Goal: Book appointment/travel/reservation

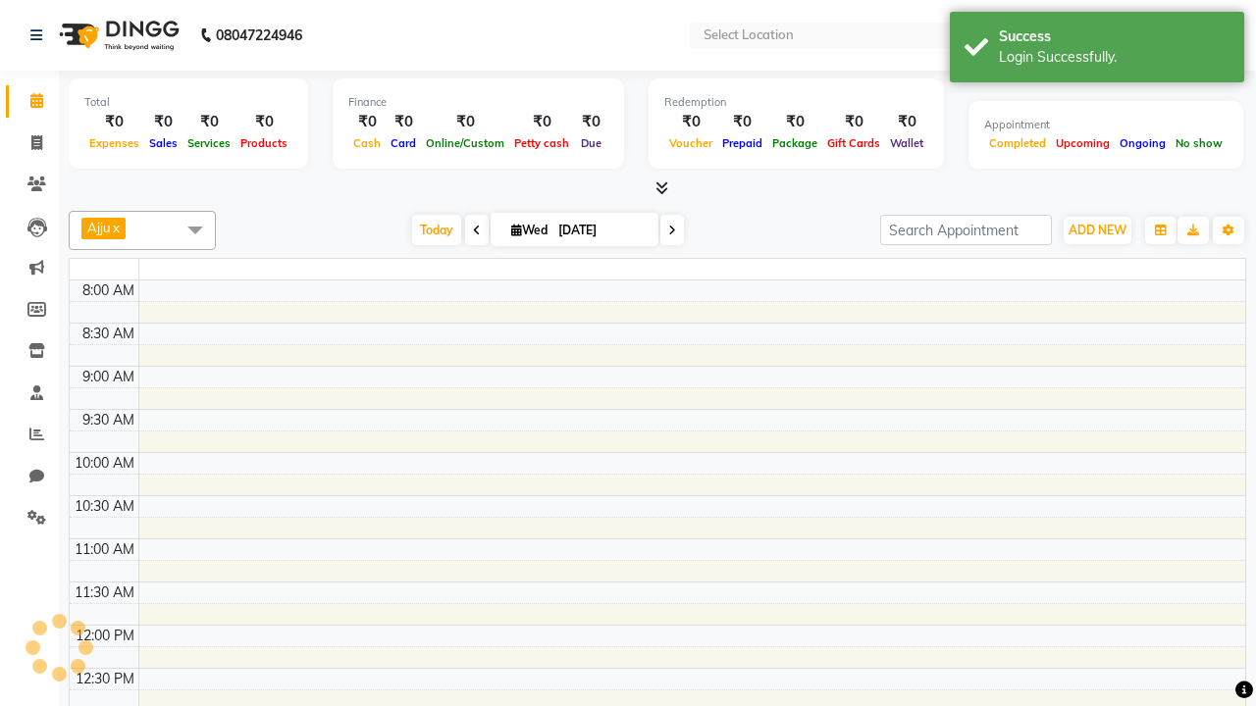
select select "en"
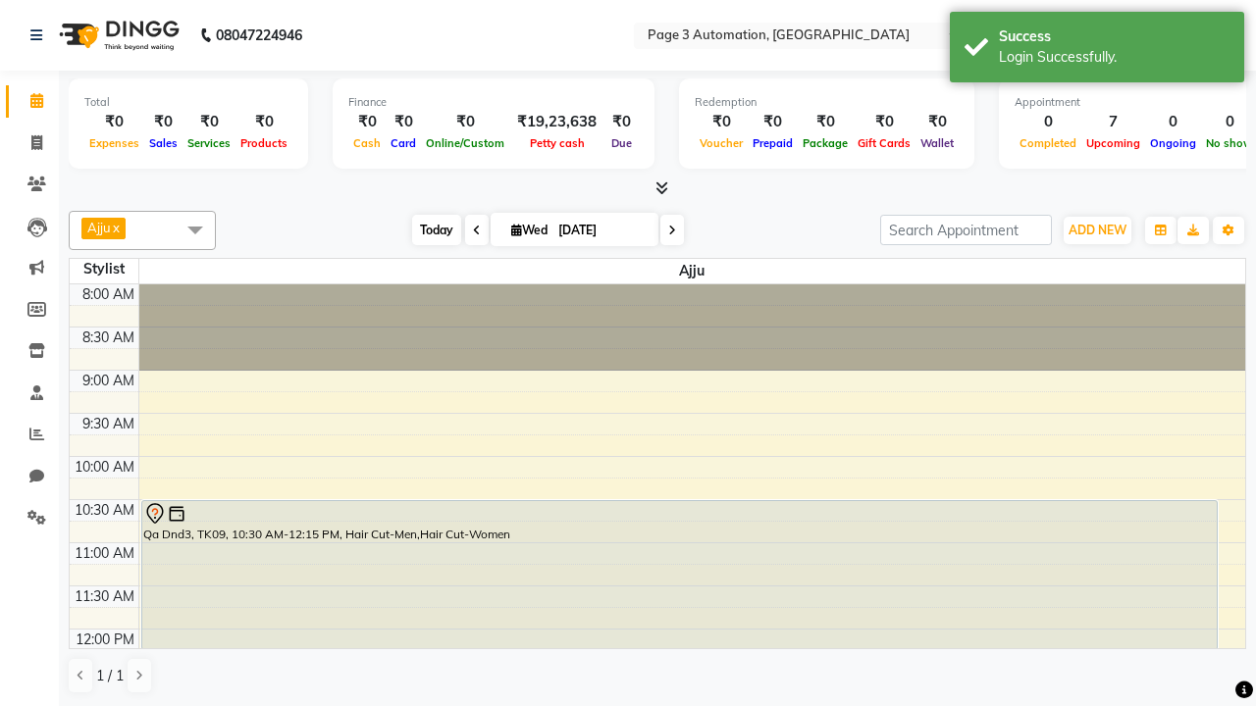
click at [427, 230] on span "Today" at bounding box center [436, 230] width 49 height 30
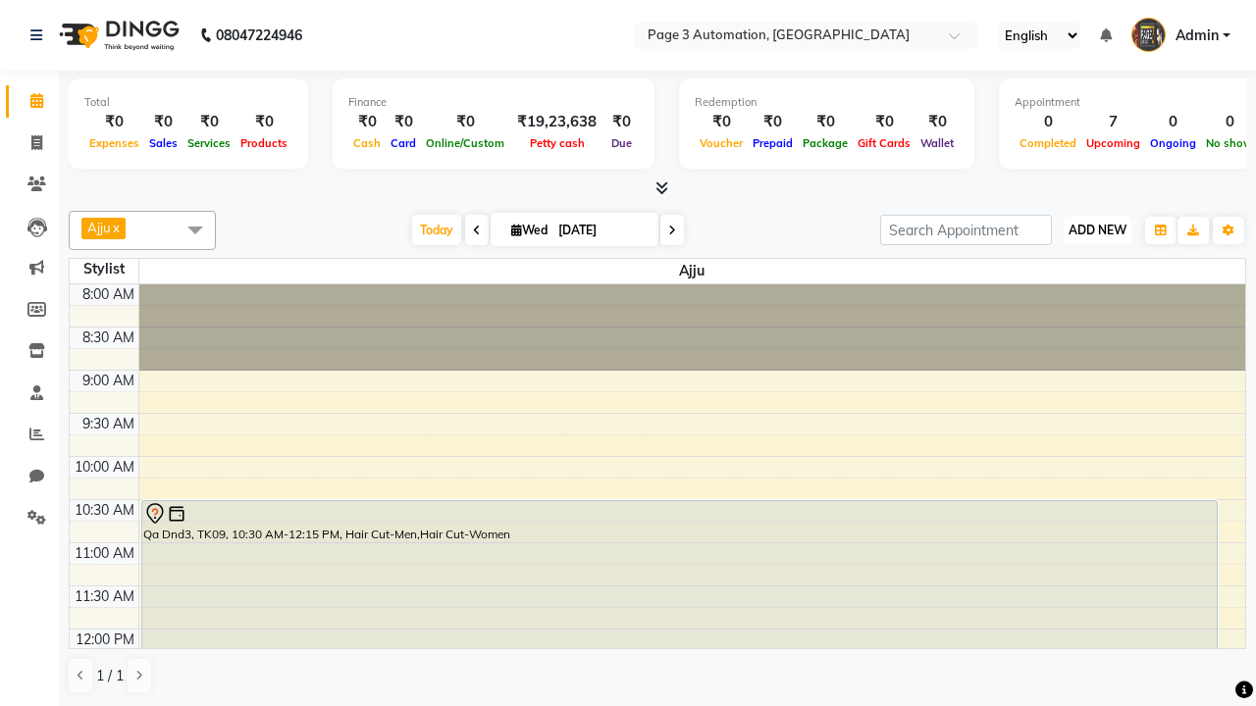
click at [1097, 230] on span "ADD NEW" at bounding box center [1098, 230] width 58 height 15
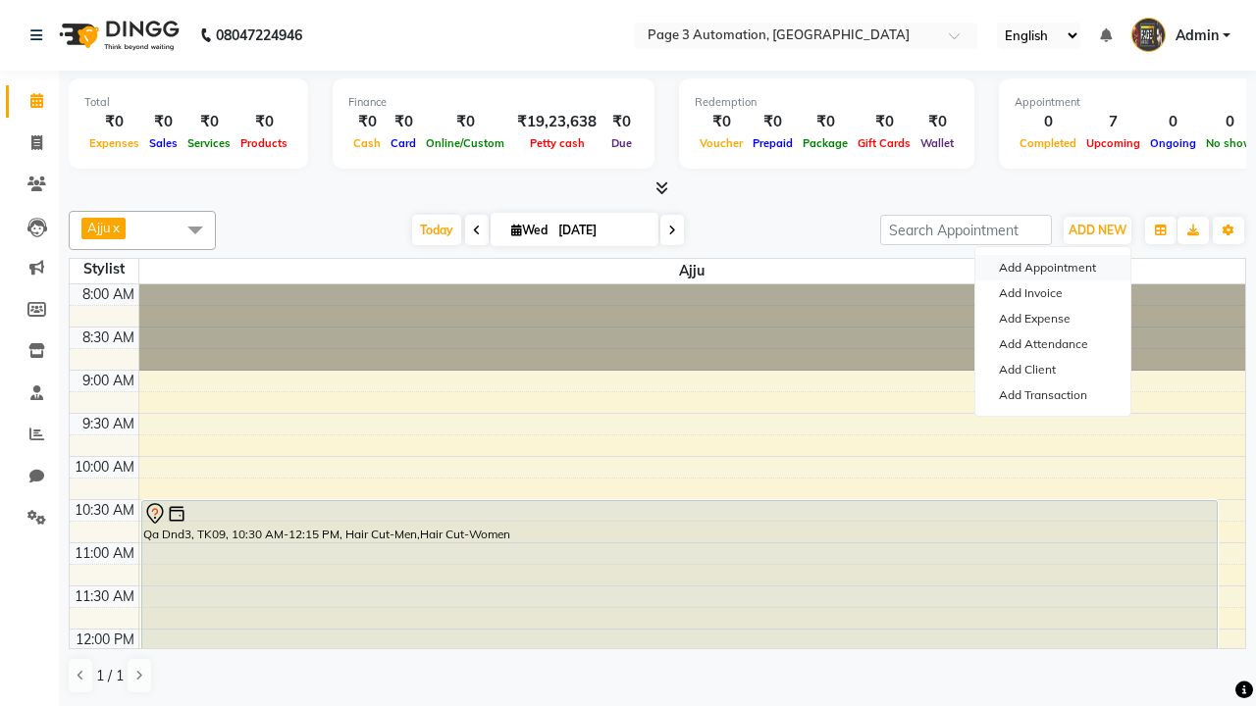
click at [1053, 268] on button "Add Appointment" at bounding box center [1052, 268] width 155 height 26
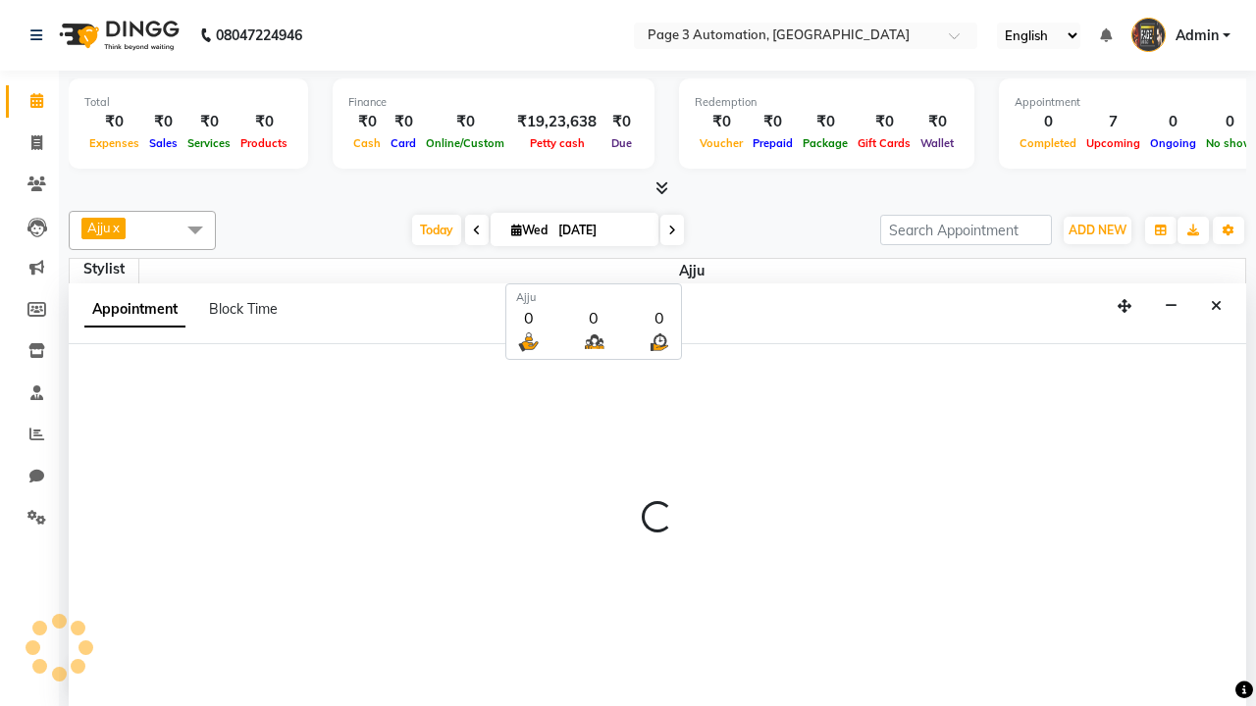
select select "tentative"
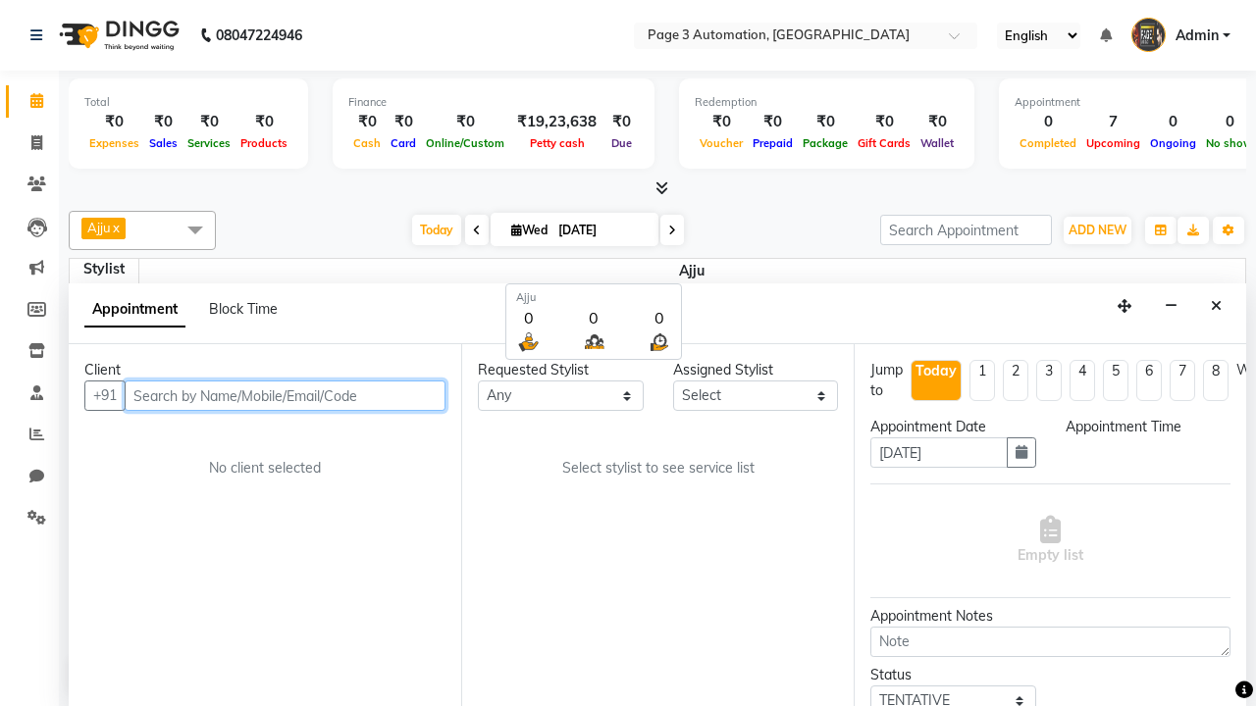
select select "540"
type input "8192346578"
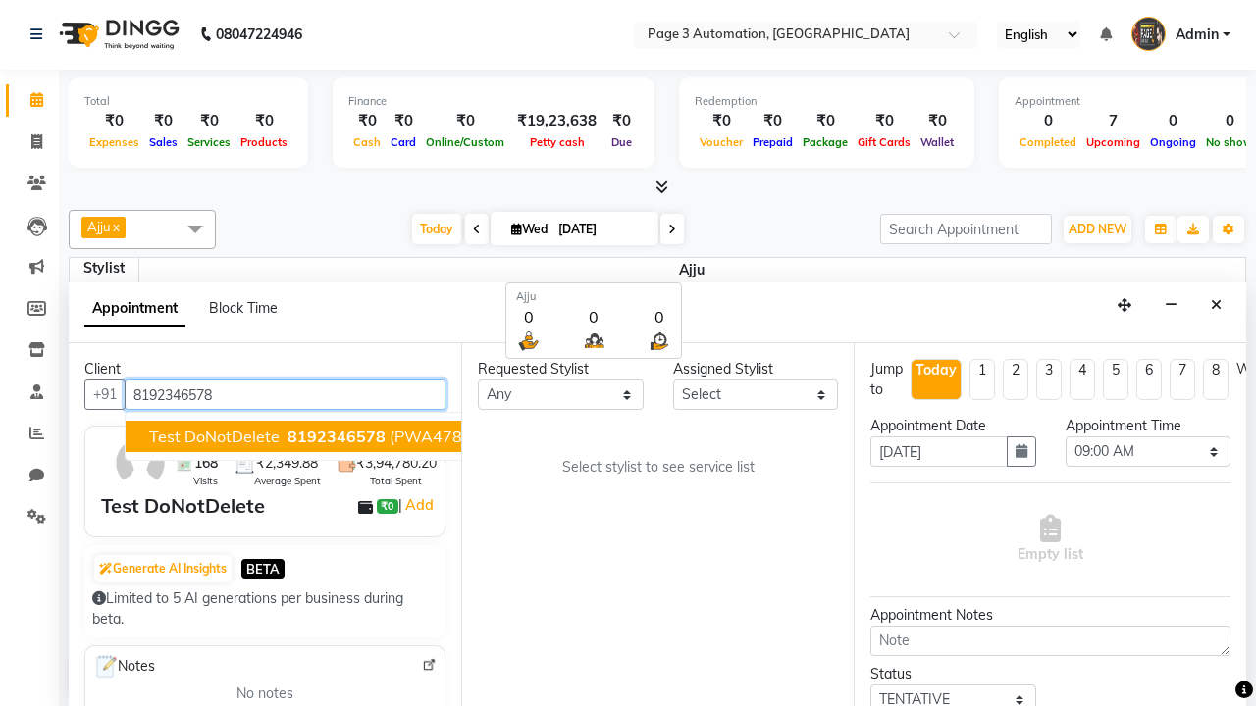
click at [287, 437] on span "8192346578" at bounding box center [336, 437] width 98 height 20
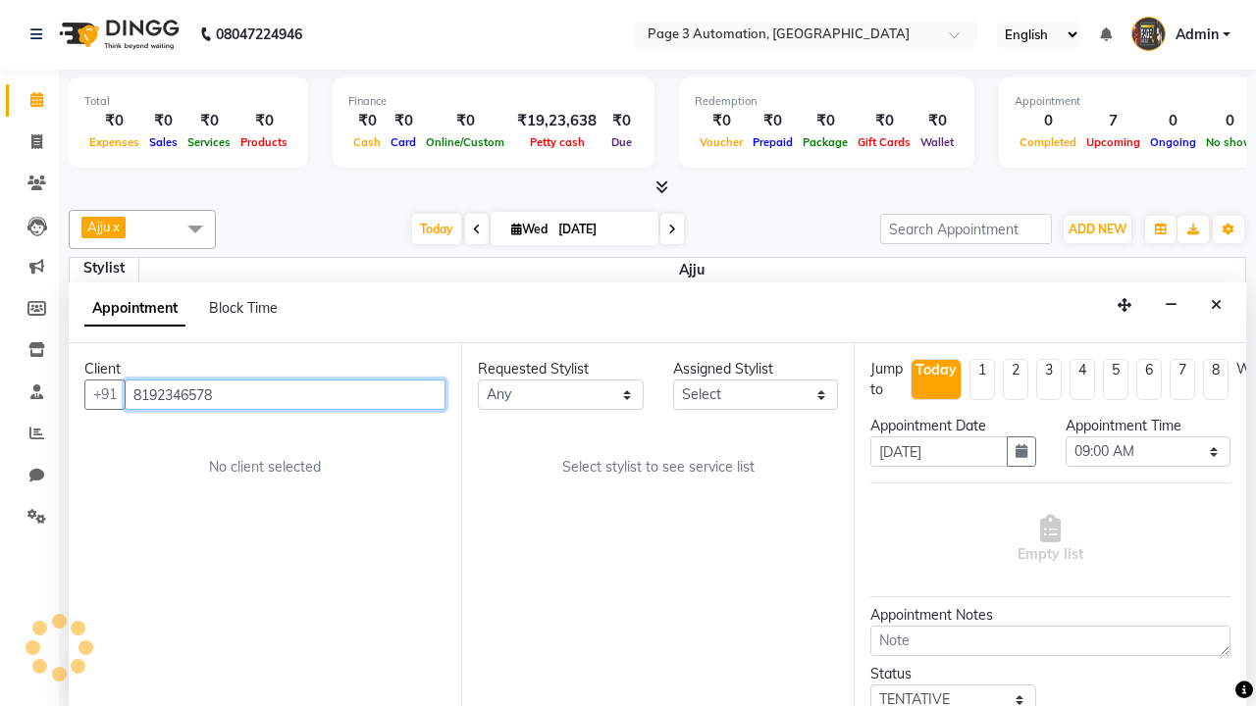
scroll to position [0, 0]
select select "711"
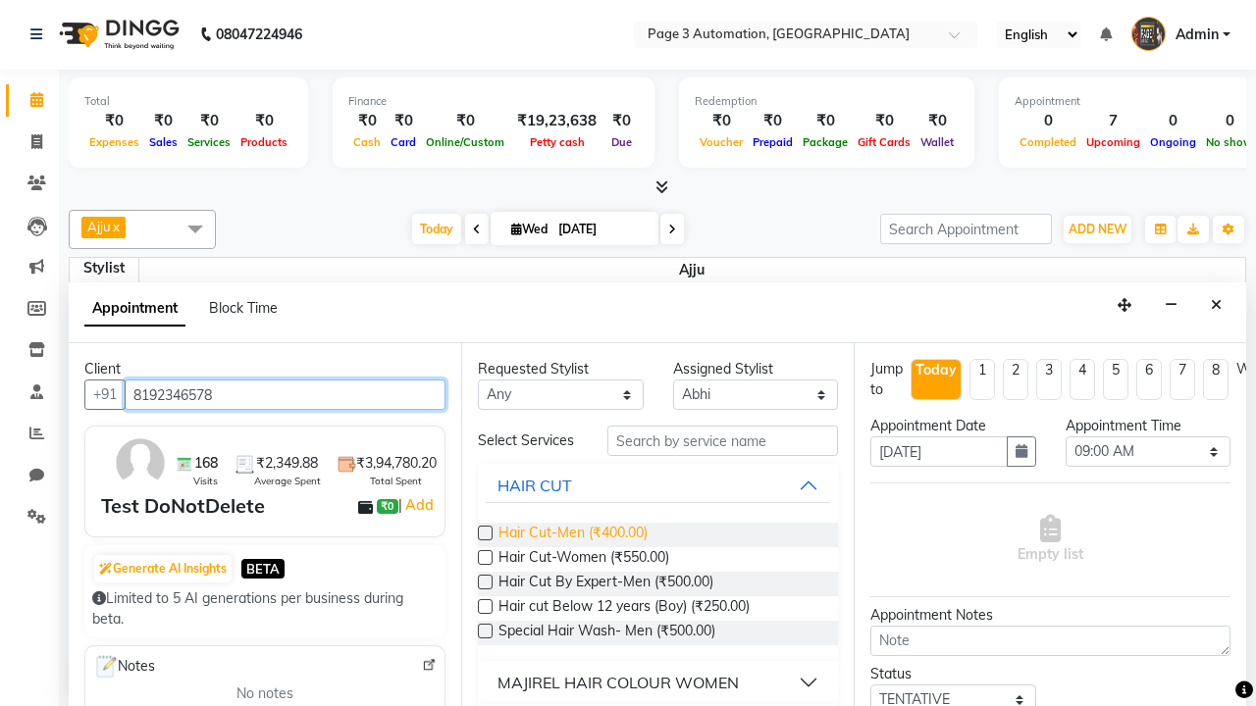
type input "8192346578"
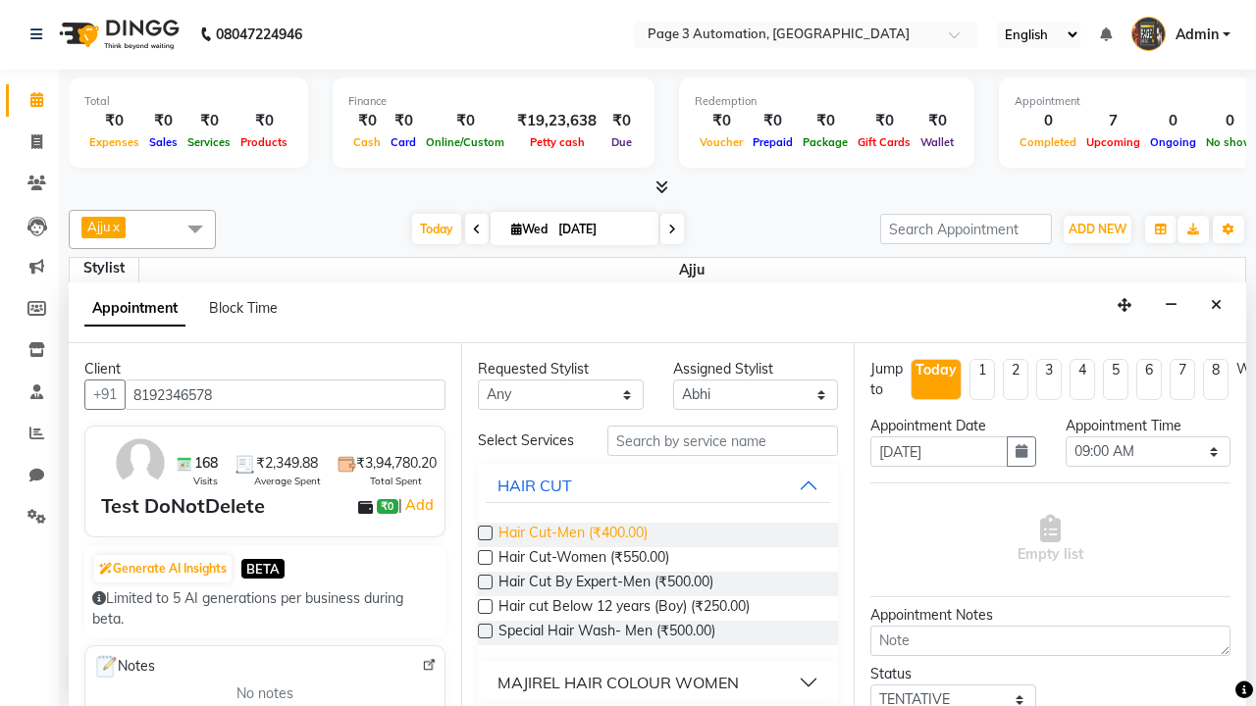
click at [572, 535] on span "Hair Cut-Men (₹400.00)" at bounding box center [572, 535] width 149 height 25
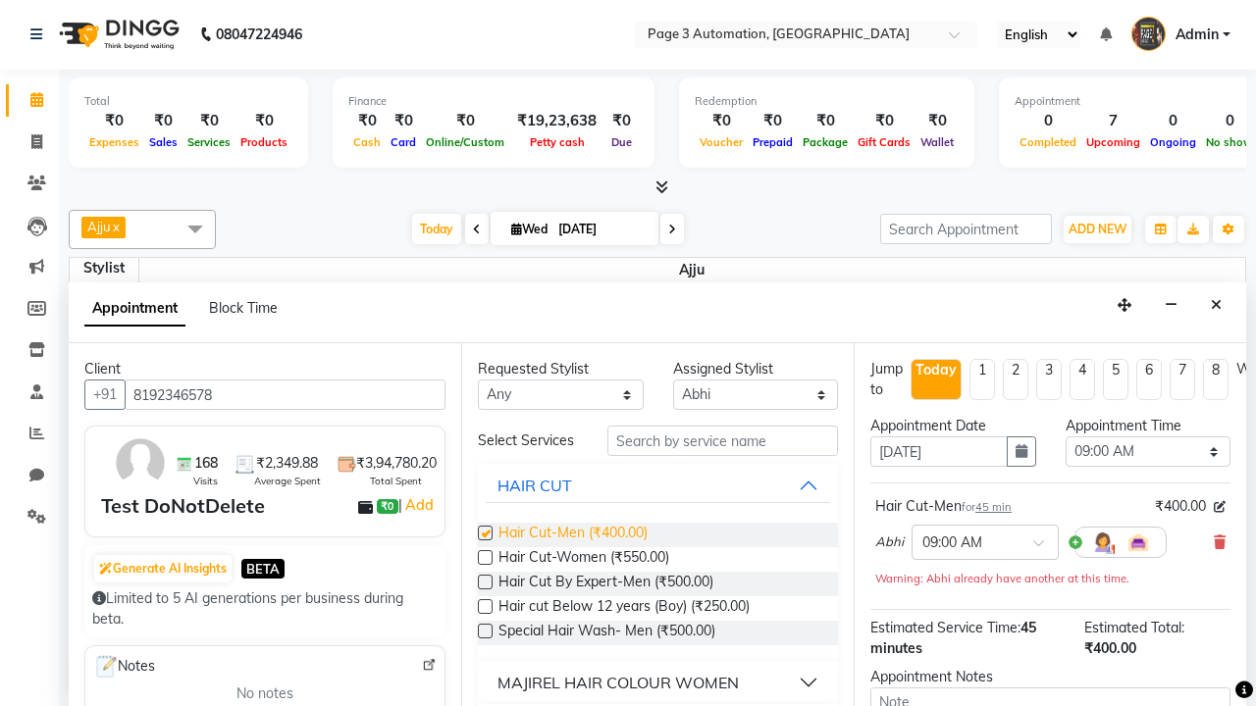
checkbox input "false"
select select "915"
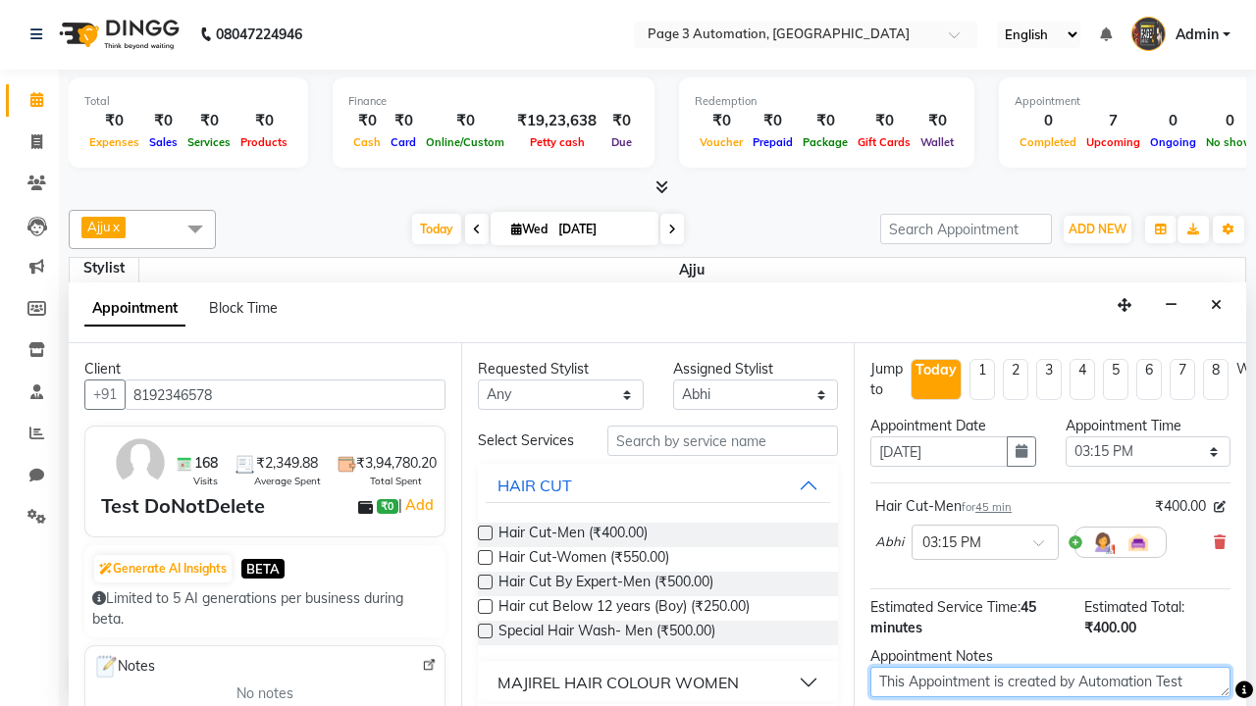
type textarea "This Appointment is created by Automation Test"
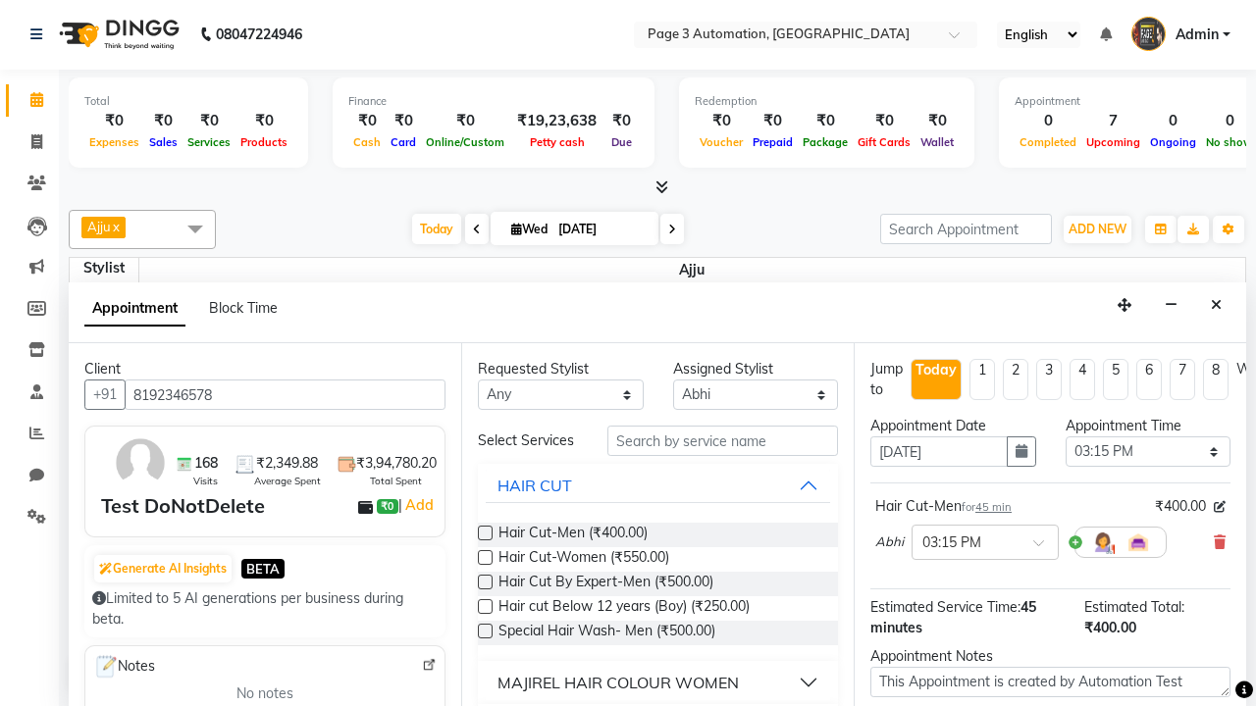
checkbox input "false"
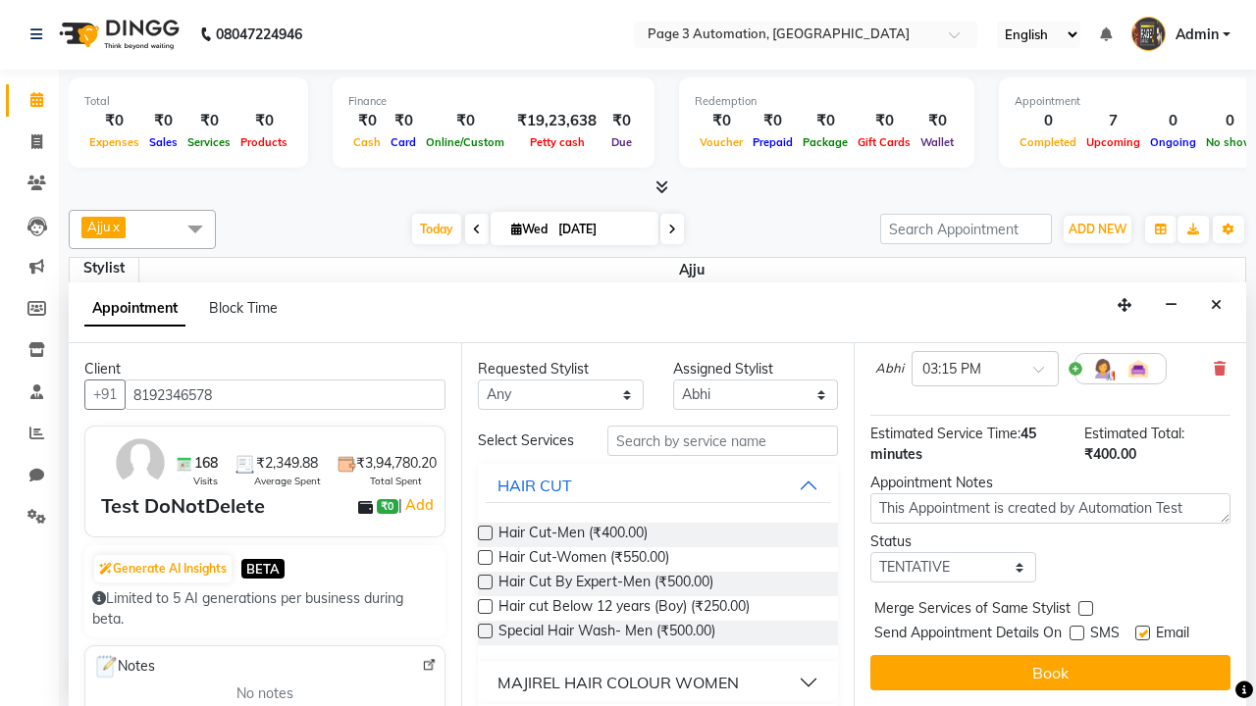
click at [1142, 633] on label at bounding box center [1142, 633] width 15 height 15
click at [1142, 633] on input "checkbox" at bounding box center [1141, 635] width 13 height 13
checkbox input "false"
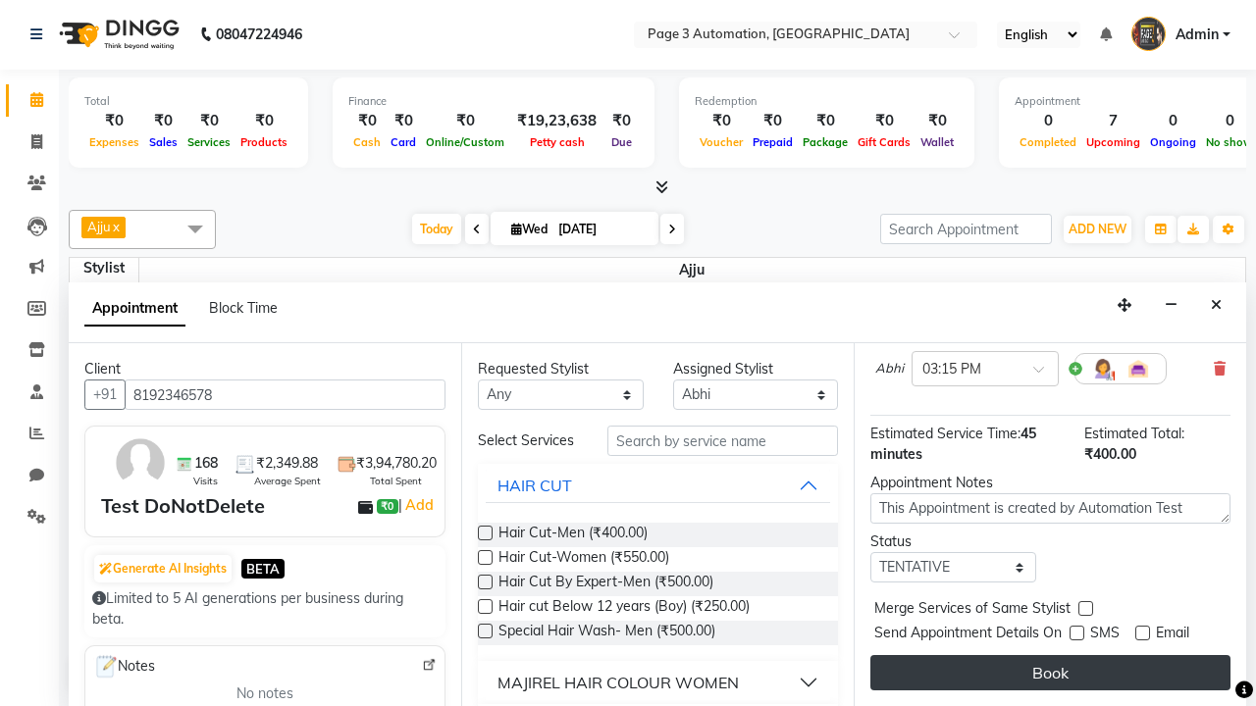
click at [1050, 673] on button "Book" at bounding box center [1050, 672] width 360 height 35
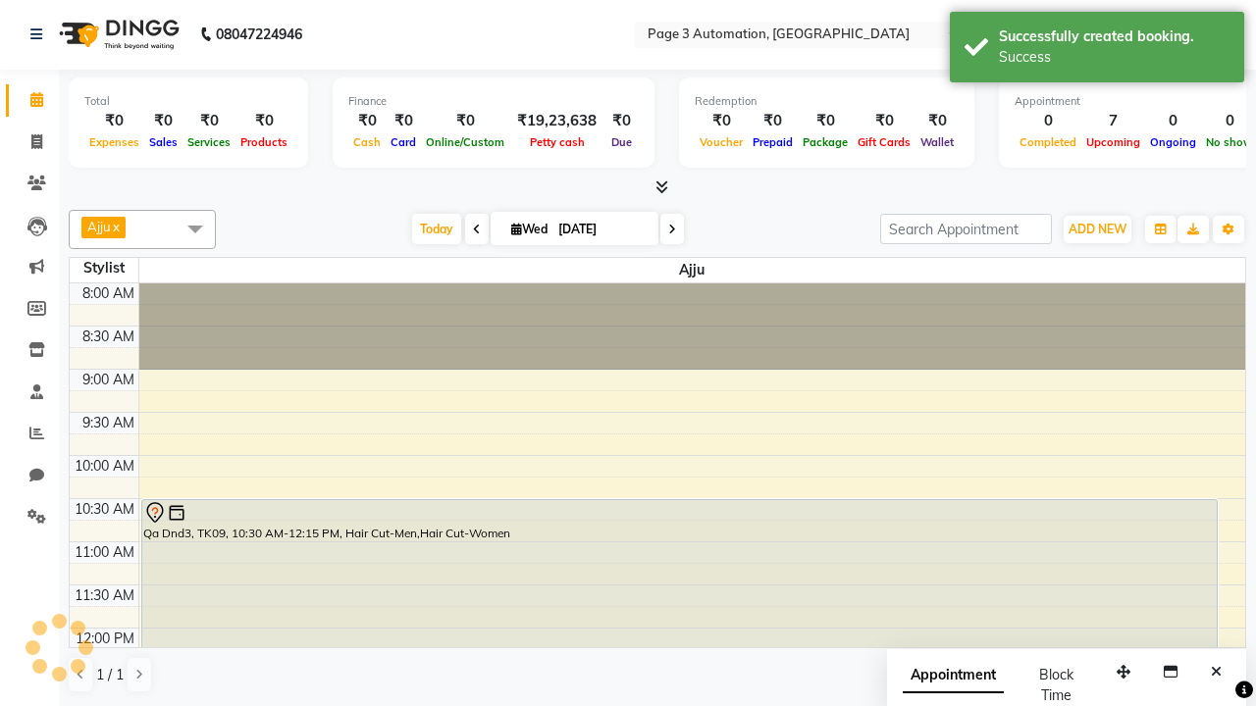
scroll to position [0, 0]
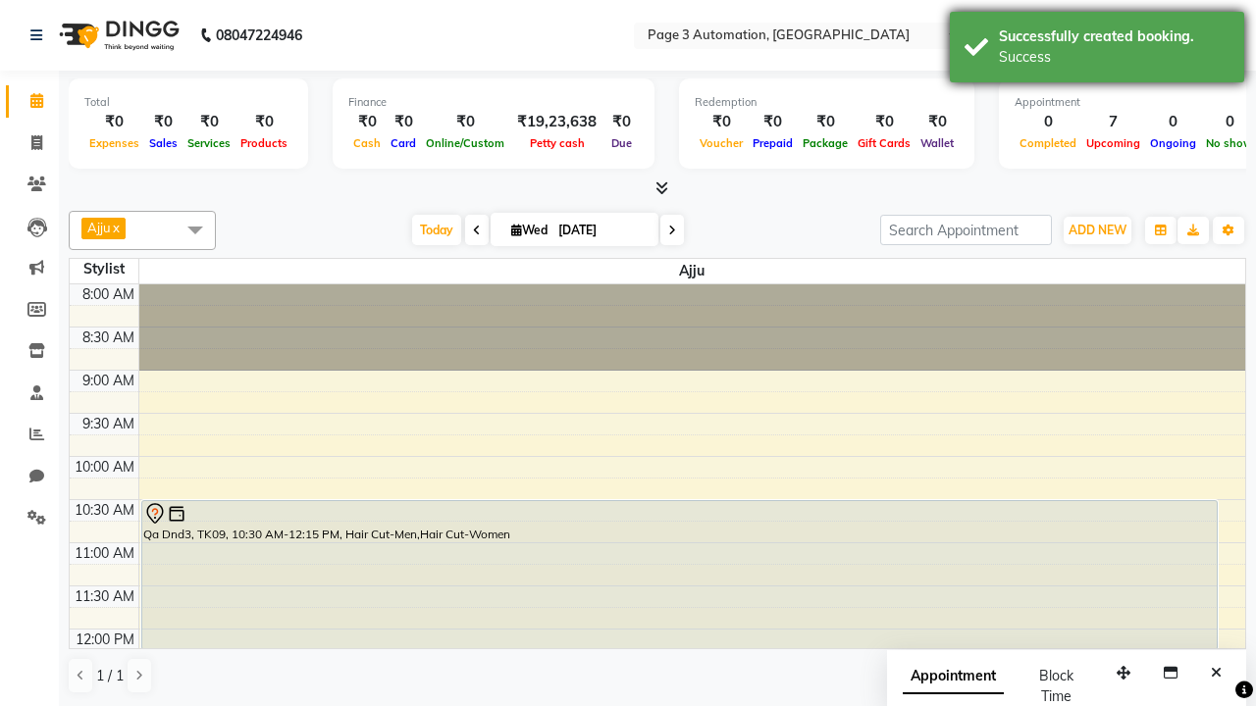
click at [1097, 50] on div "Success" at bounding box center [1114, 57] width 231 height 21
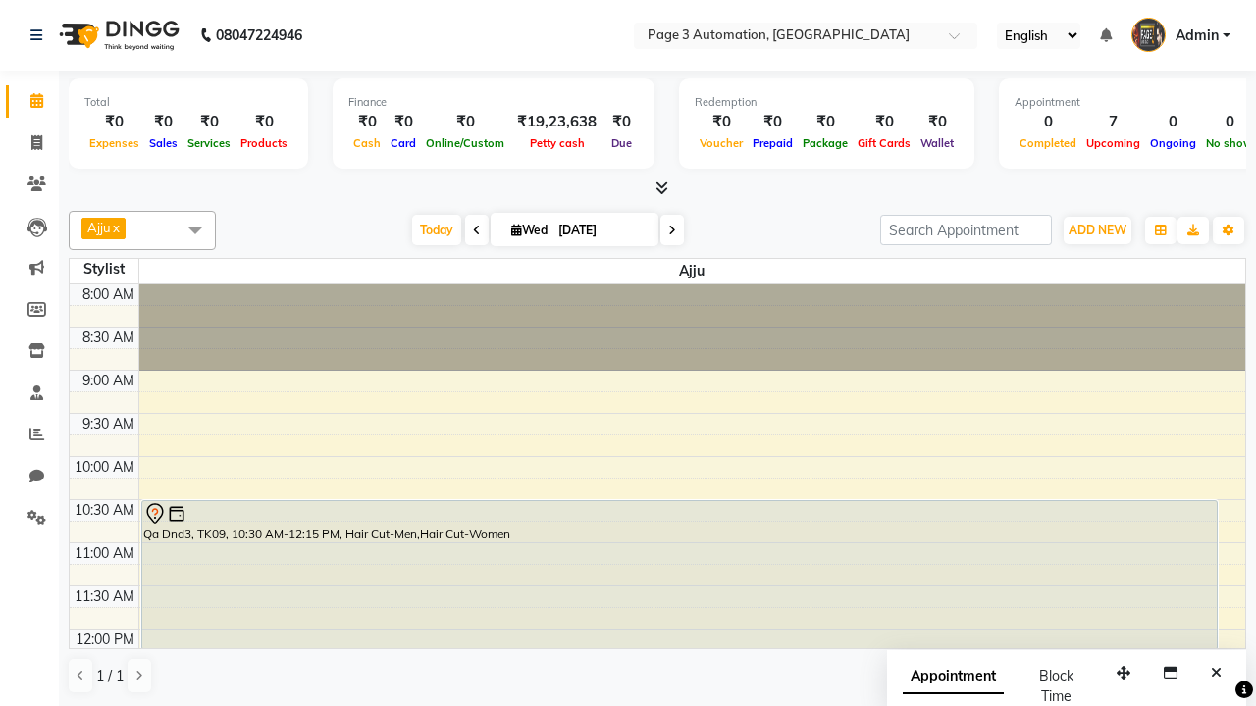
click at [195, 230] on span at bounding box center [195, 229] width 39 height 37
click at [0, 0] on div "Select All" at bounding box center [0, 0] width 0 height 0
checkbox input "true"
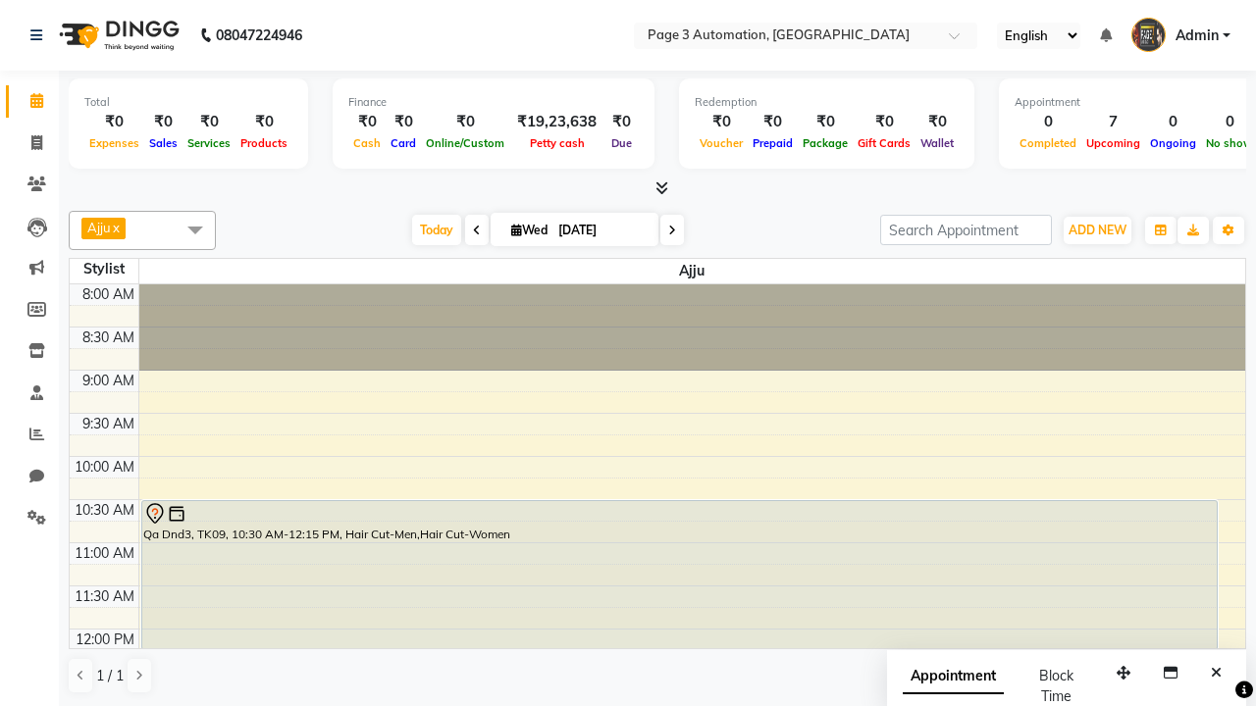
checkbox input "true"
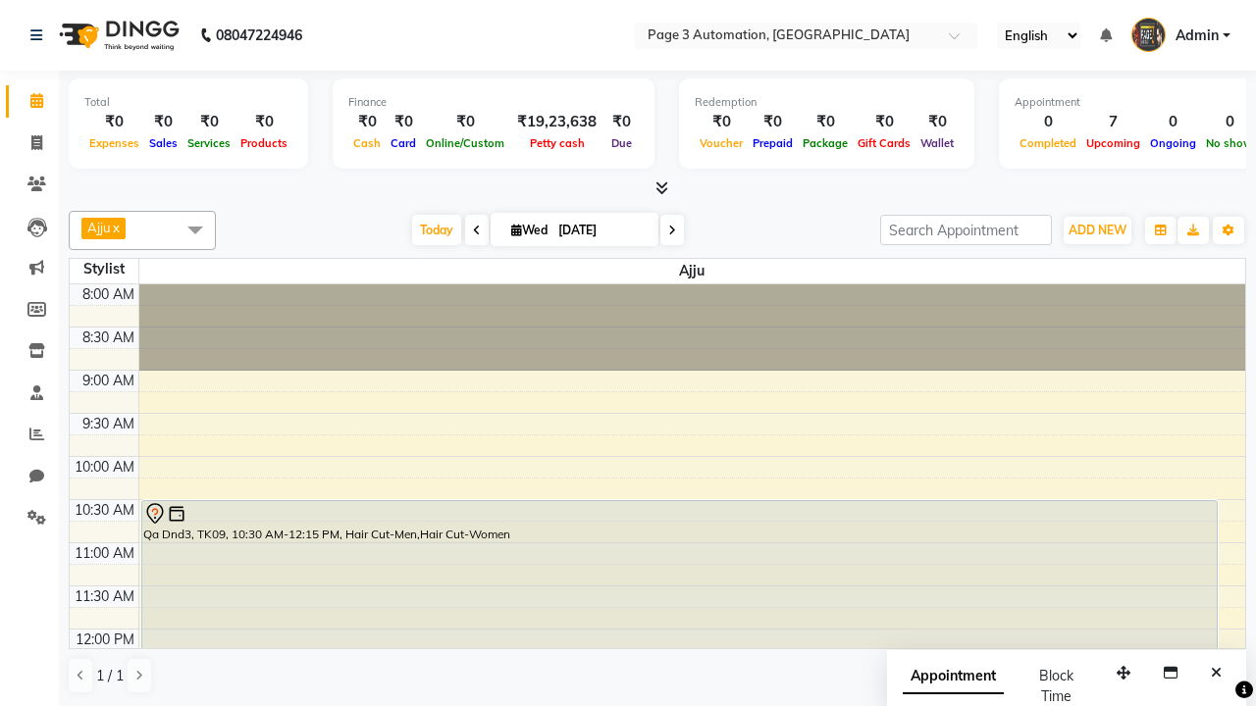
checkbox input "true"
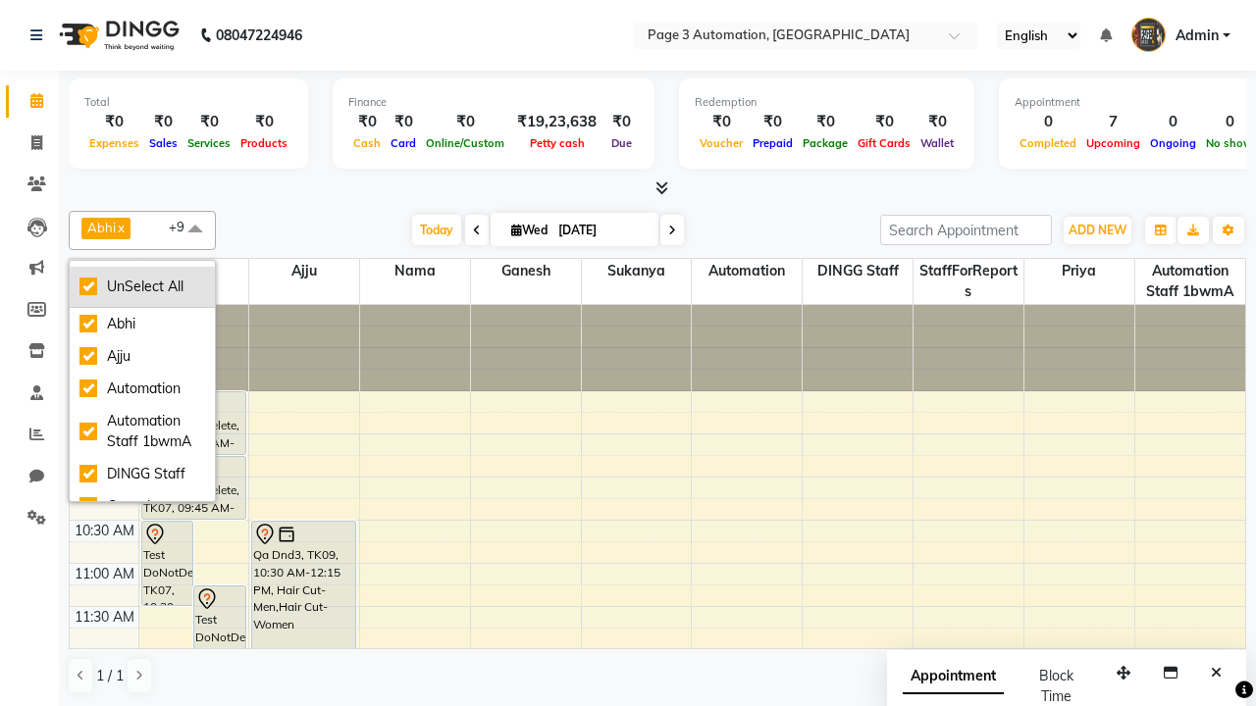
click at [142, 287] on div "UnSelect All" at bounding box center [142, 287] width 126 height 21
checkbox input "false"
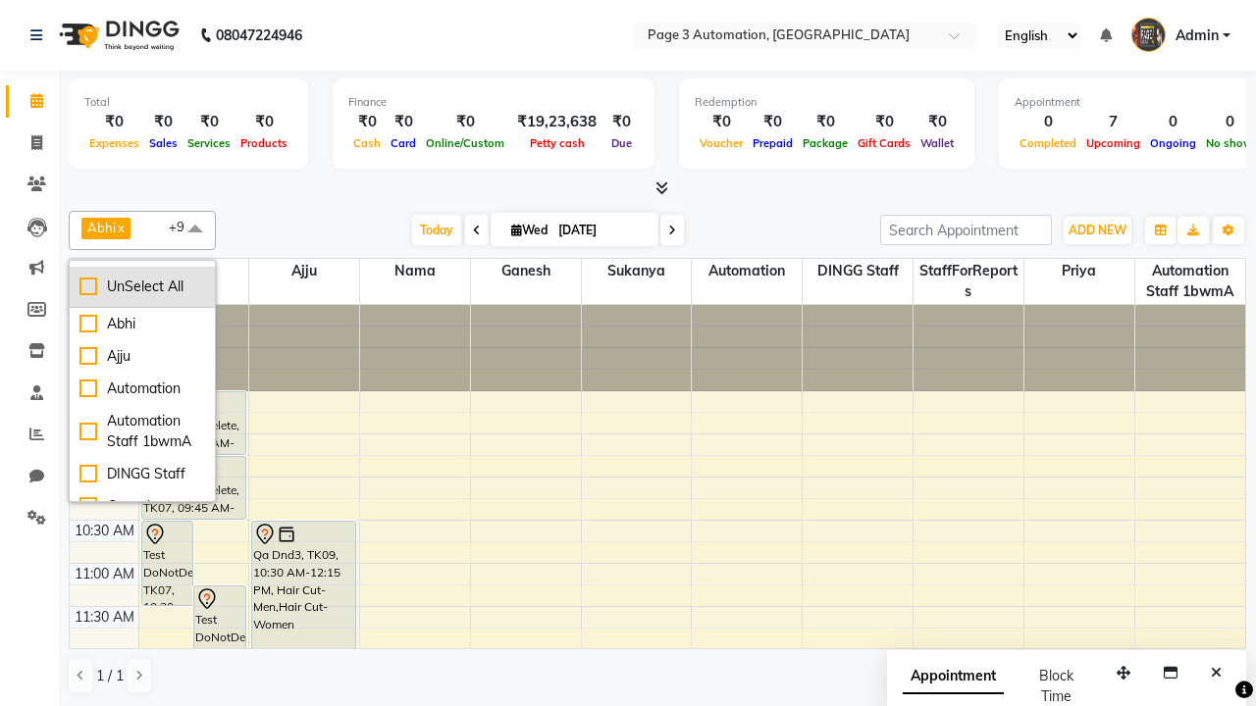
checkbox input "false"
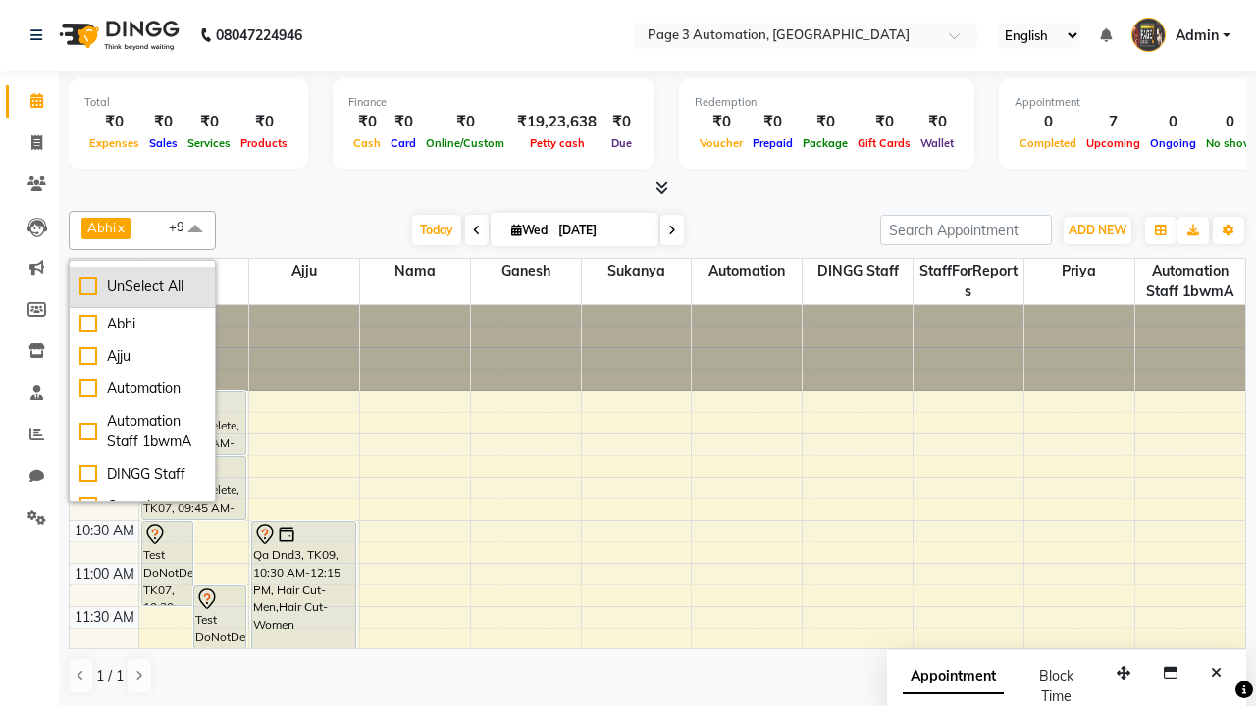
checkbox input "false"
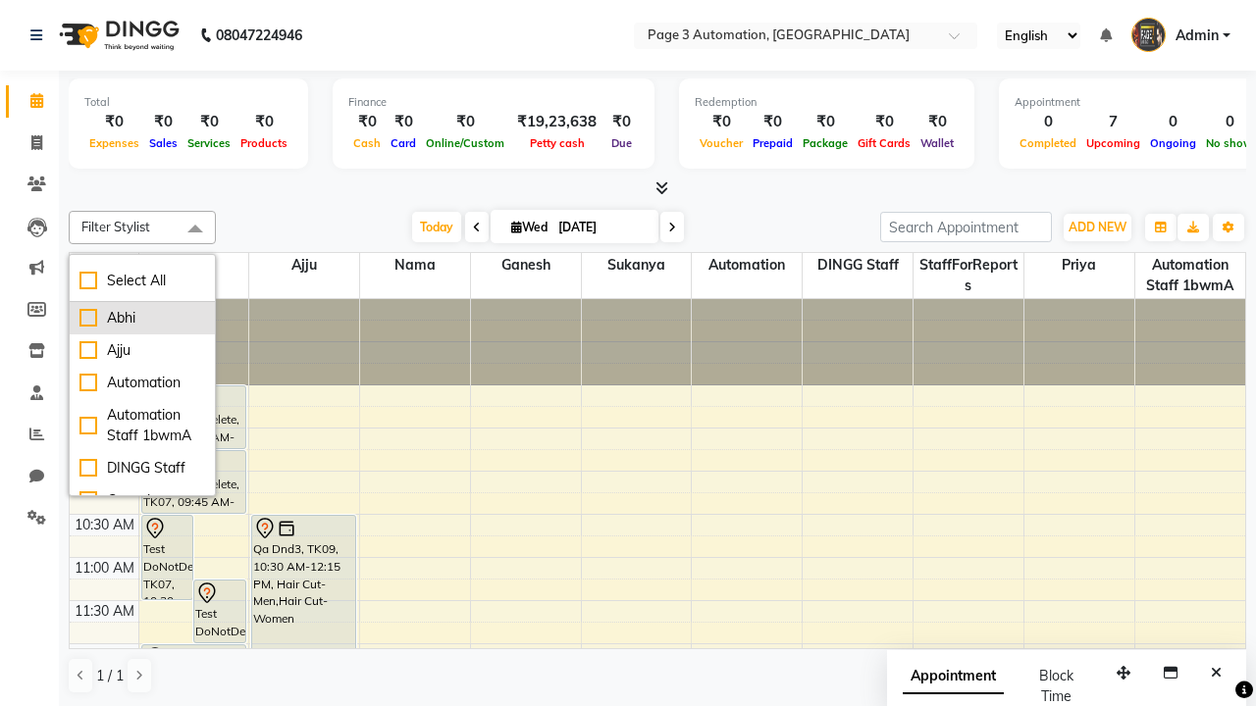
click at [142, 318] on div "Abhi" at bounding box center [142, 318] width 126 height 21
checkbox input "true"
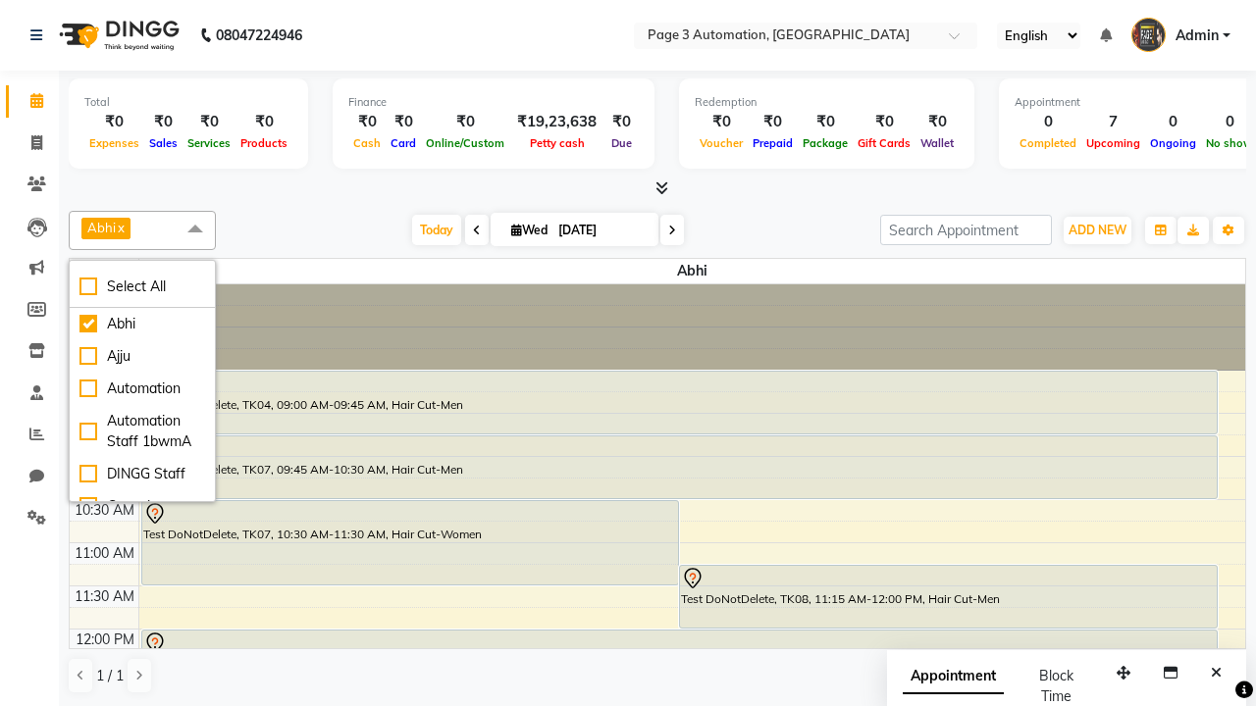
click at [195, 230] on span at bounding box center [195, 229] width 39 height 37
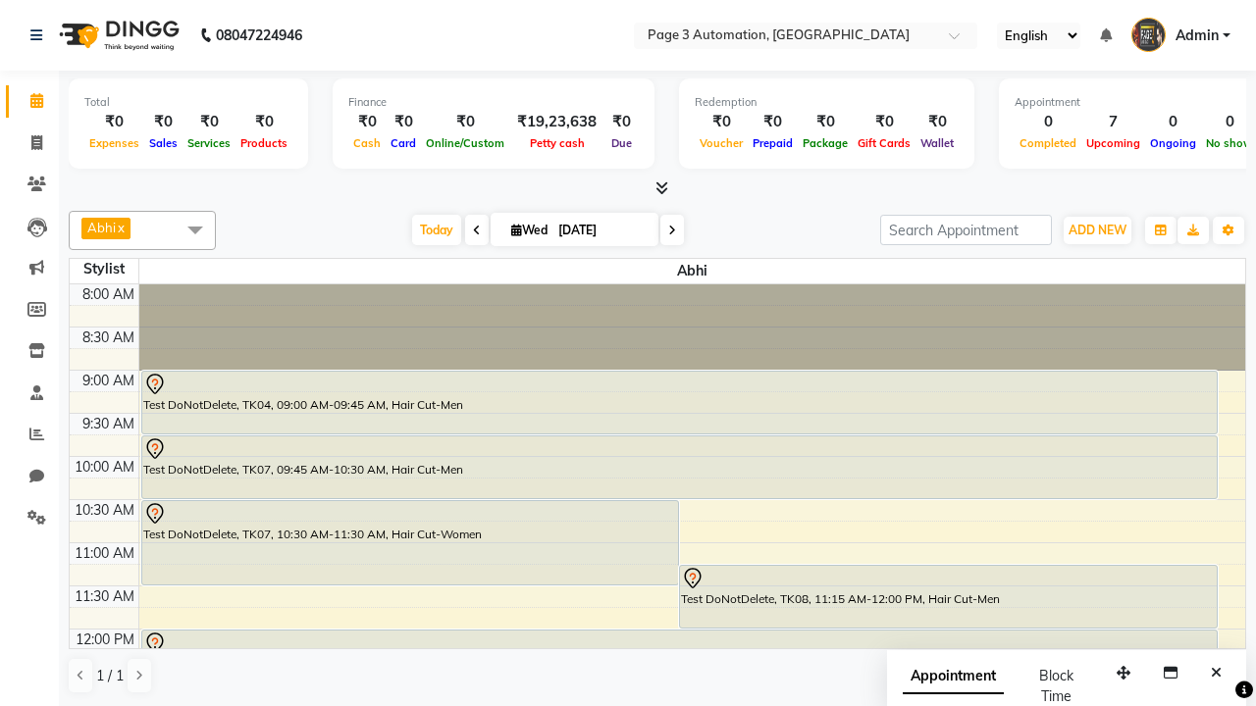
select select "7"
